Goal: Transaction & Acquisition: Obtain resource

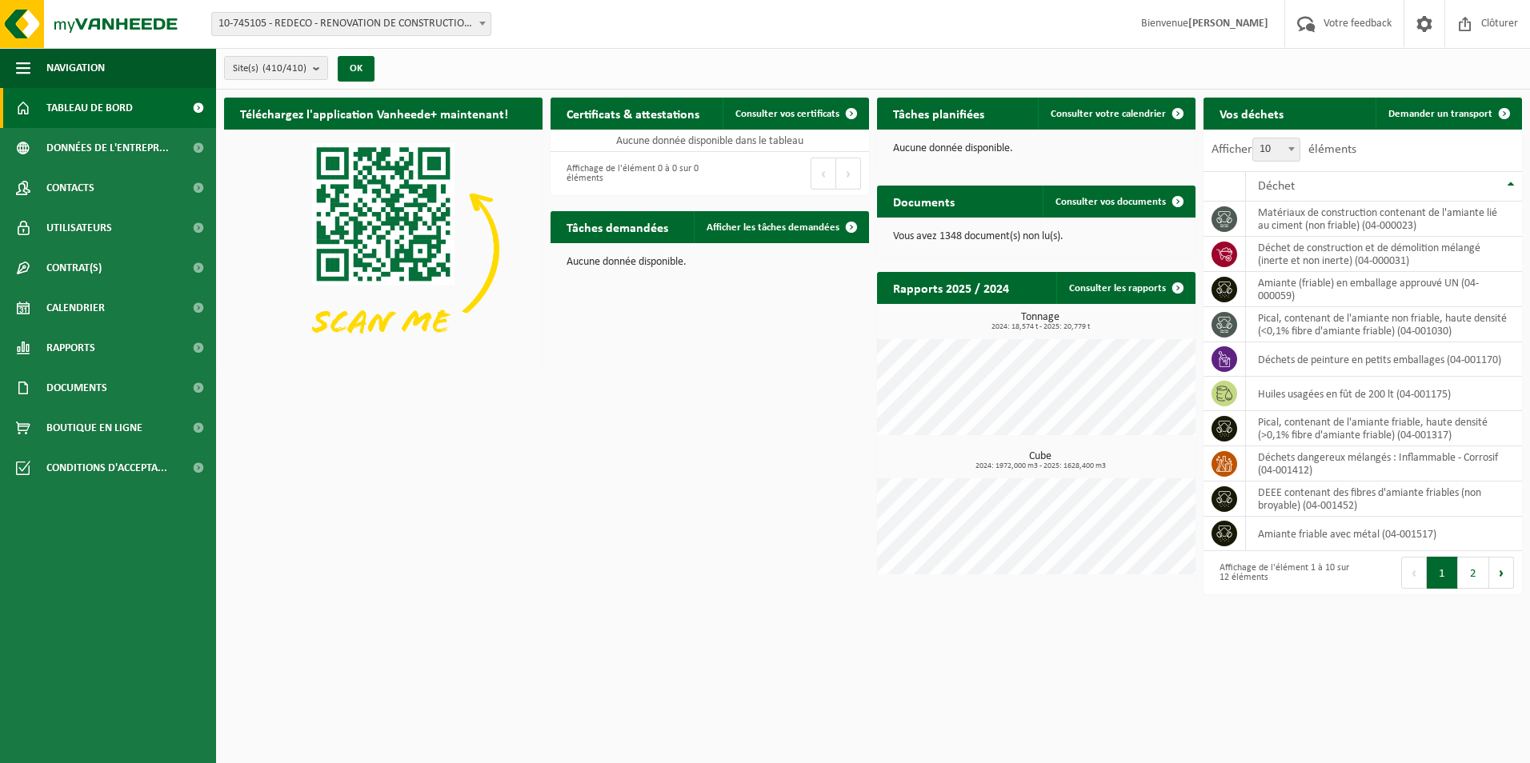
drag, startPoint x: 624, startPoint y: 411, endPoint x: 574, endPoint y: 477, distance: 82.7
click at [574, 477] on div "Téléchargez l'application Vanheede+ maintenant! Cachez Certificats & attestatio…" at bounding box center [873, 346] width 1306 height 513
click at [118, 386] on link "Documents" at bounding box center [108, 388] width 216 height 40
click at [103, 429] on link "Factures" at bounding box center [108, 427] width 208 height 30
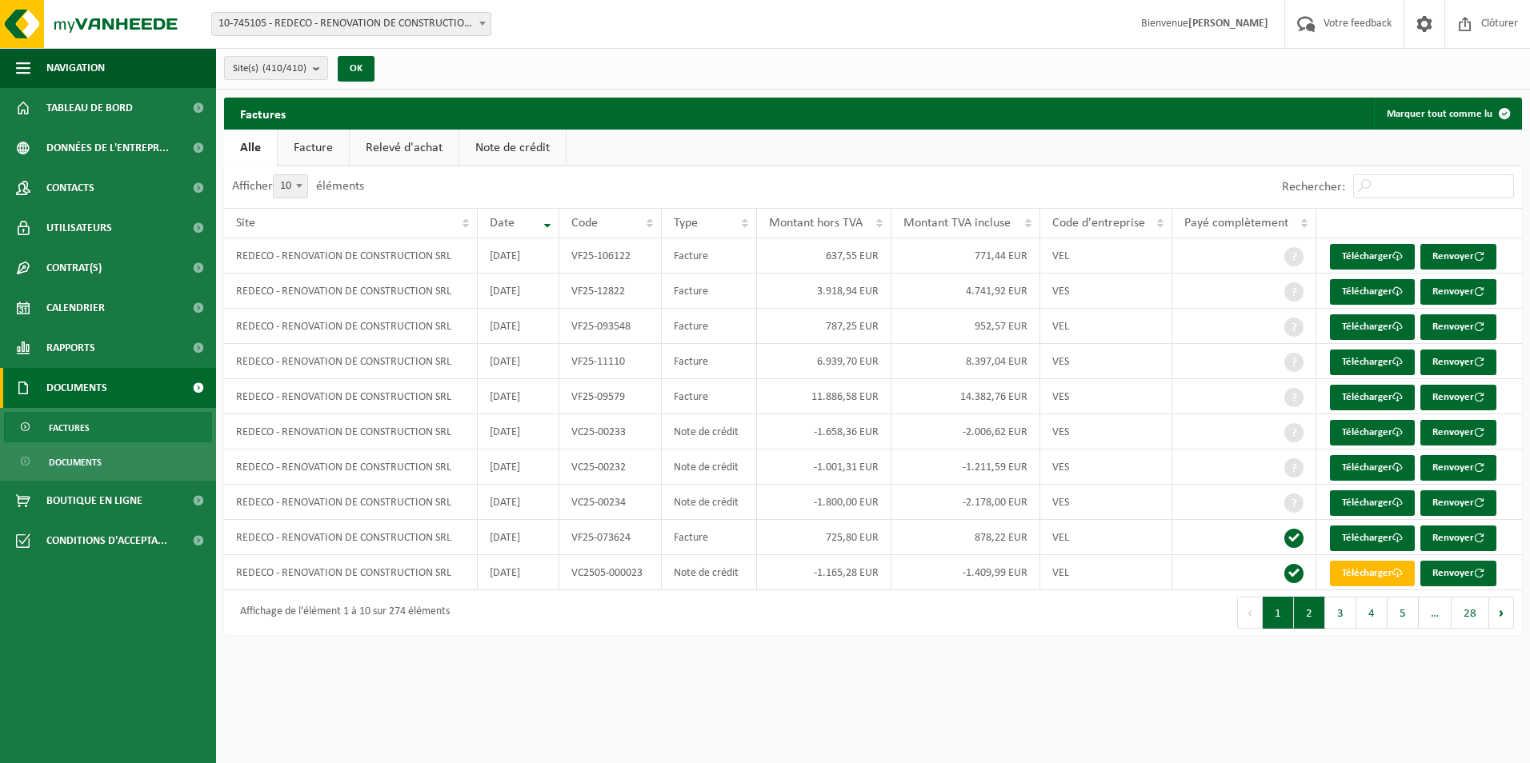
click at [1314, 622] on button "2" at bounding box center [1309, 613] width 31 height 32
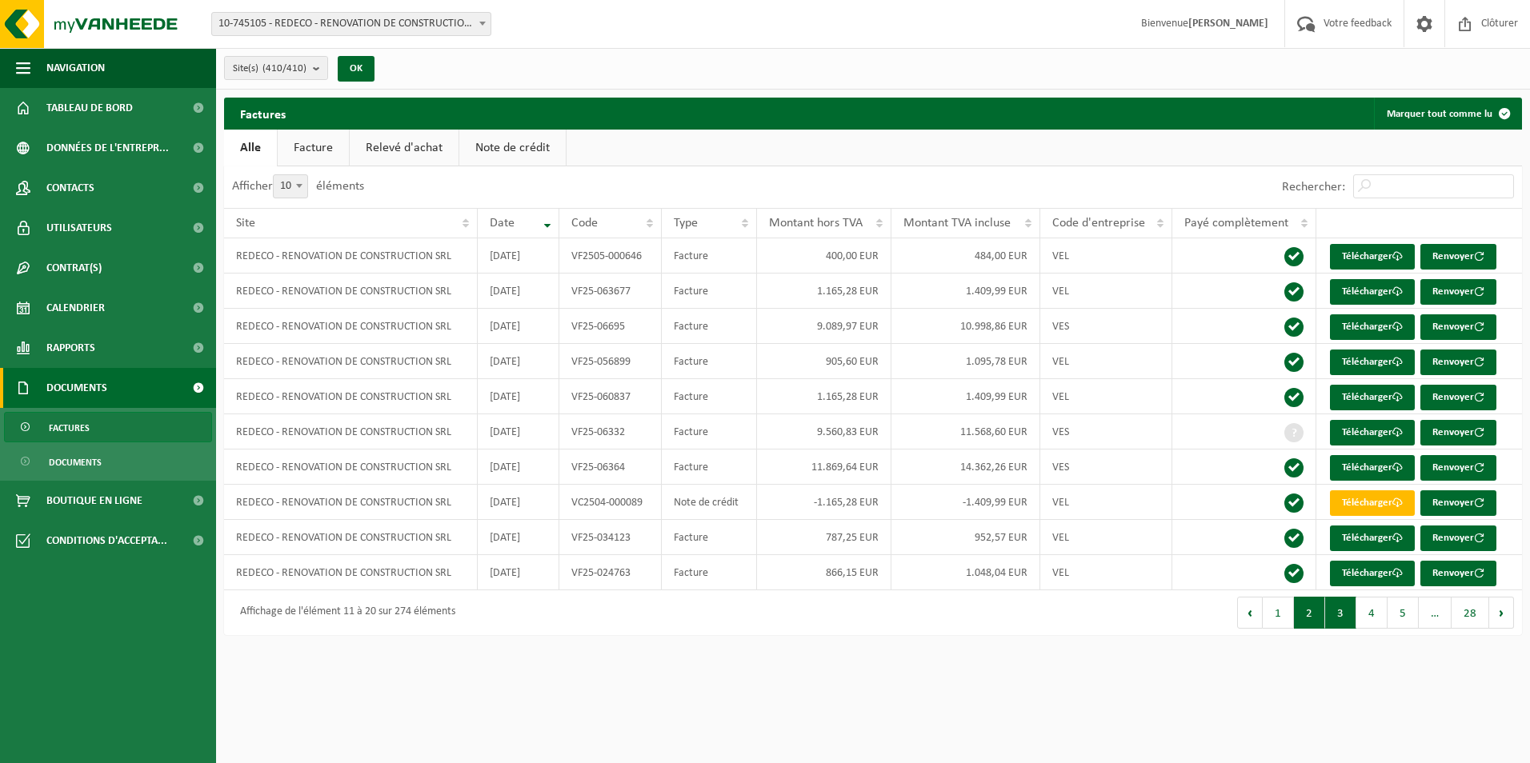
click at [1349, 614] on button "3" at bounding box center [1340, 613] width 31 height 32
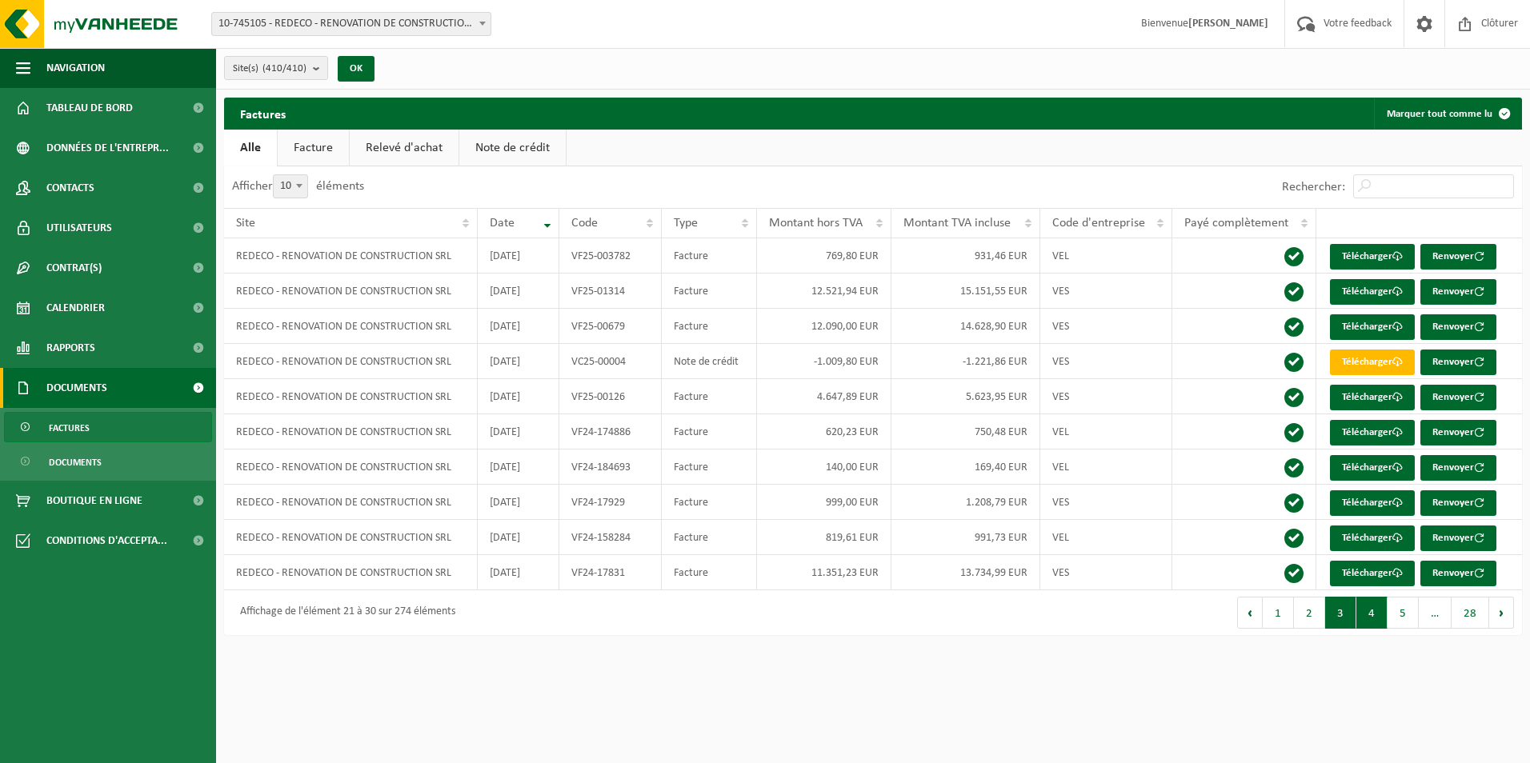
click at [1375, 615] on button "4" at bounding box center [1371, 613] width 31 height 32
click at [1334, 613] on button "3" at bounding box center [1340, 613] width 31 height 32
click at [1310, 611] on button "2" at bounding box center [1309, 613] width 31 height 32
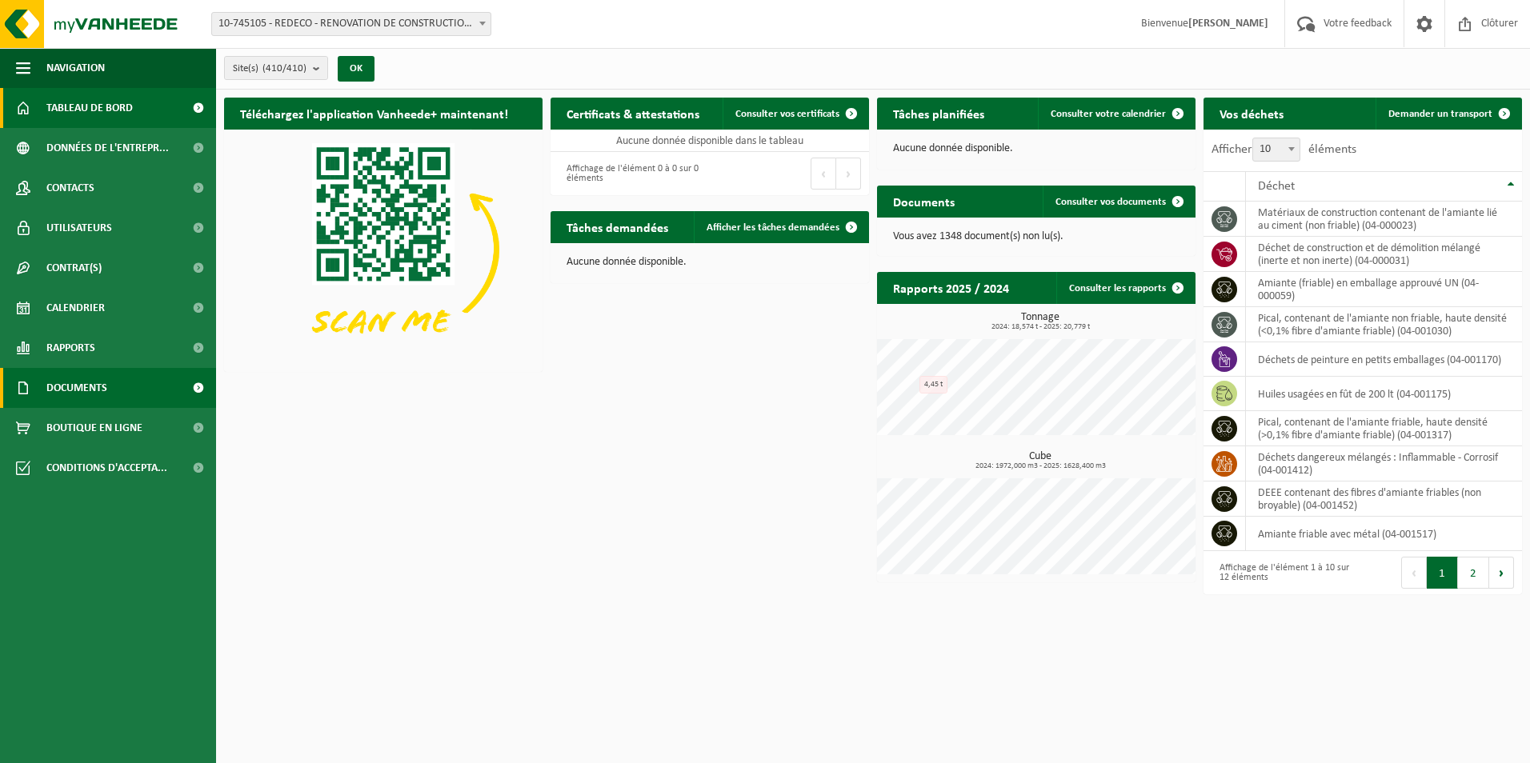
click at [97, 378] on span "Documents" at bounding box center [76, 388] width 61 height 40
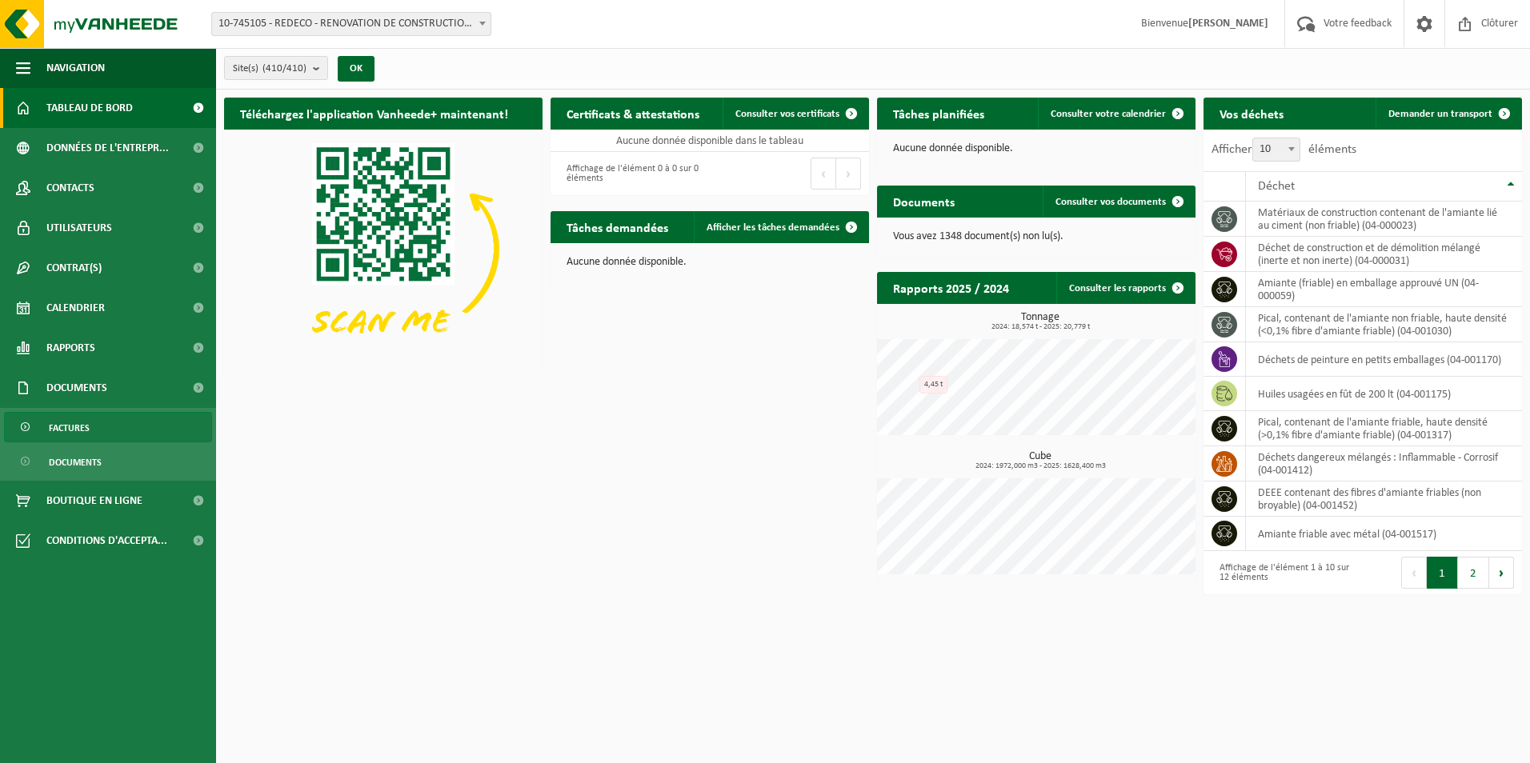
drag, startPoint x: 95, startPoint y: 433, endPoint x: 105, endPoint y: 433, distance: 9.6
click at [94, 433] on link "Factures" at bounding box center [108, 427] width 208 height 30
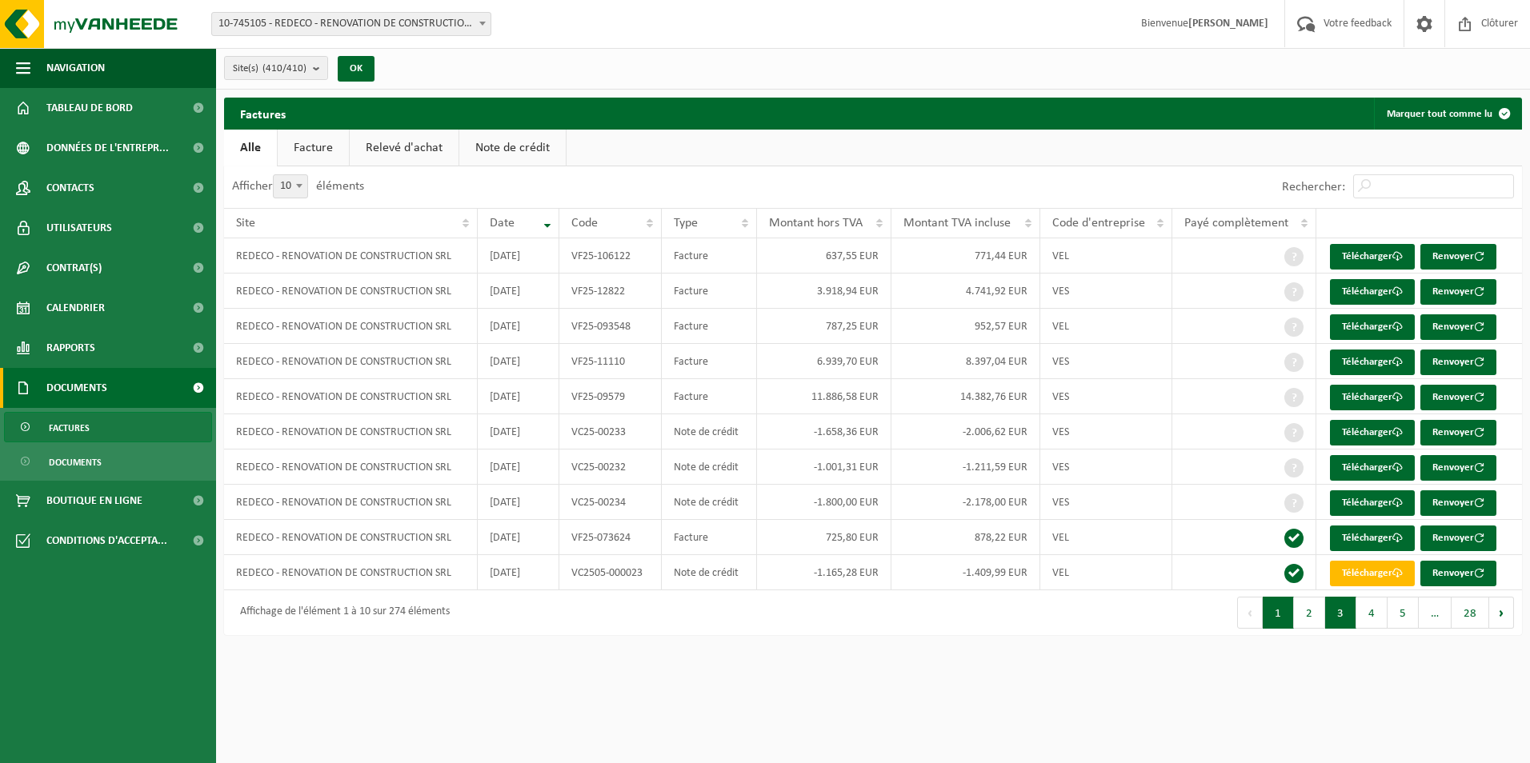
click at [1335, 608] on button "3" at bounding box center [1340, 613] width 31 height 32
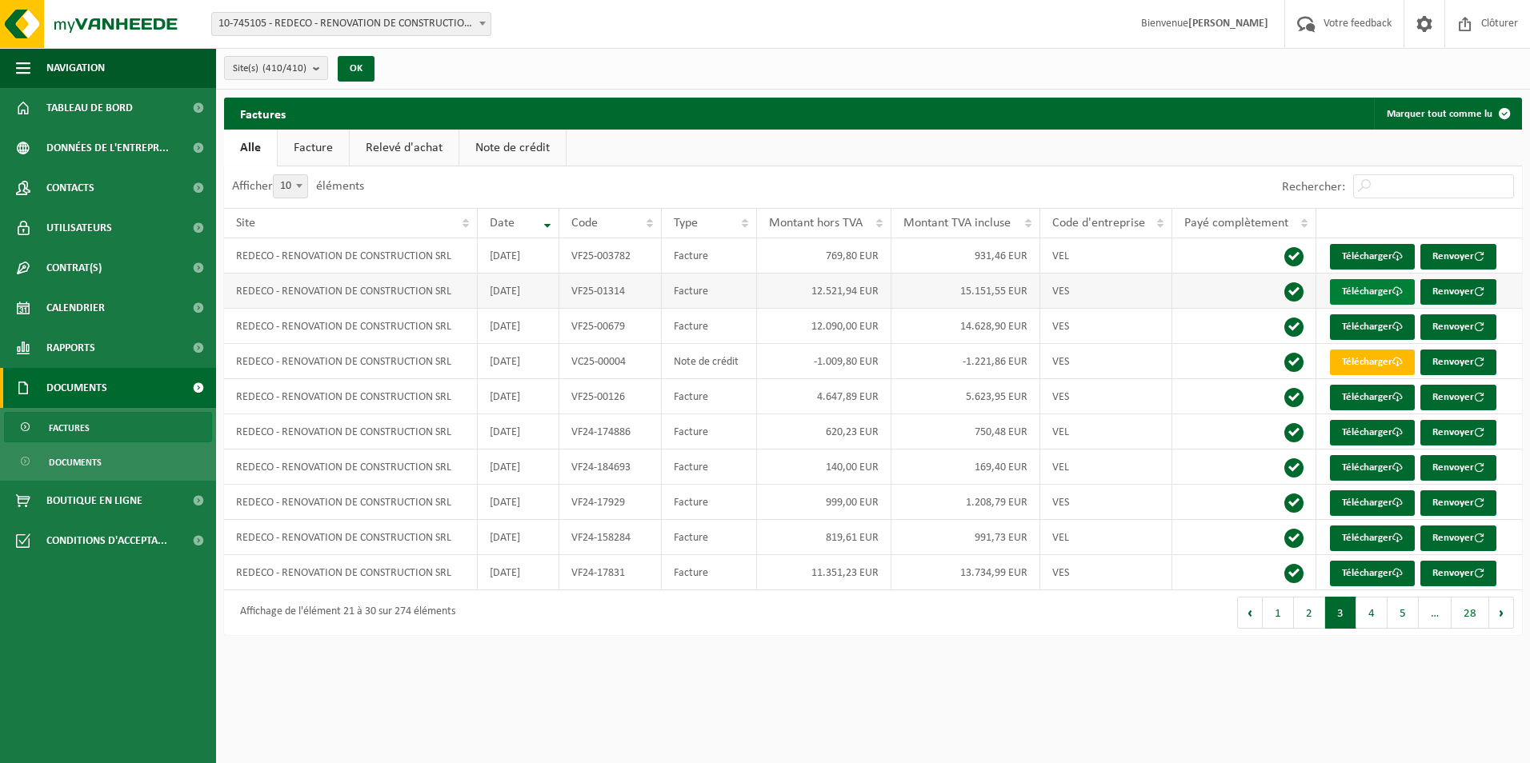
click at [1411, 292] on link "Télécharger" at bounding box center [1372, 292] width 85 height 26
